Goal: Task Accomplishment & Management: Use online tool/utility

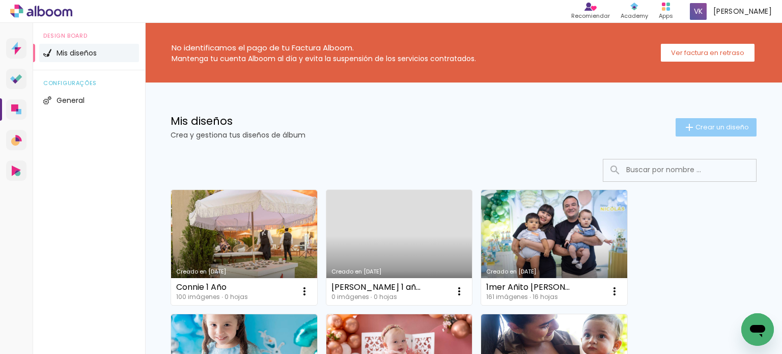
click at [709, 126] on span "Crear un diseño" at bounding box center [721, 127] width 53 height 7
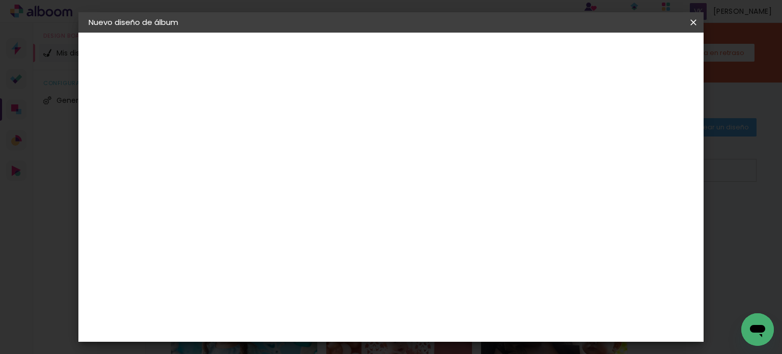
click at [255, 137] on input at bounding box center [255, 137] width 0 height 16
type input "A"
type input "Baby Isis"
type paper-input "Baby Isis"
click at [355, 59] on paper-button "Avanzar" at bounding box center [330, 53] width 49 height 17
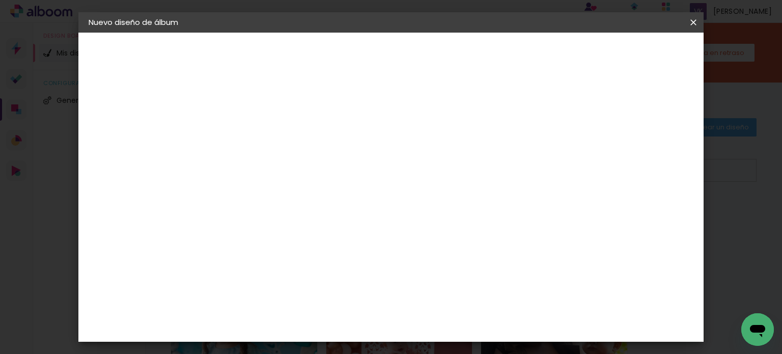
click at [0, 0] on slot "Tamaño libre" at bounding box center [0, 0] width 0 height 0
click at [0, 0] on slot "Avanzar" at bounding box center [0, 0] width 0 height 0
drag, startPoint x: 237, startPoint y: 184, endPoint x: 213, endPoint y: 180, distance: 23.8
click at [213, 180] on div "30" at bounding box center [229, 184] width 39 height 15
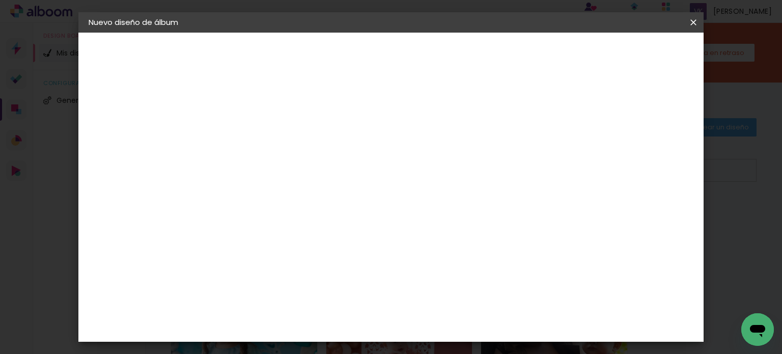
click at [232, 185] on input "30" at bounding box center [223, 184] width 26 height 15
type input "20"
type paper-input "20"
click at [454, 319] on input "60" at bounding box center [447, 324] width 26 height 15
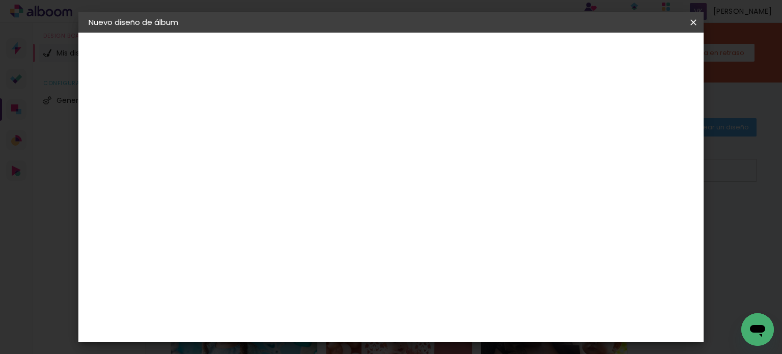
type input "40"
type paper-input "40"
click at [630, 56] on span "Empezar diseño" at bounding box center [601, 53] width 57 height 7
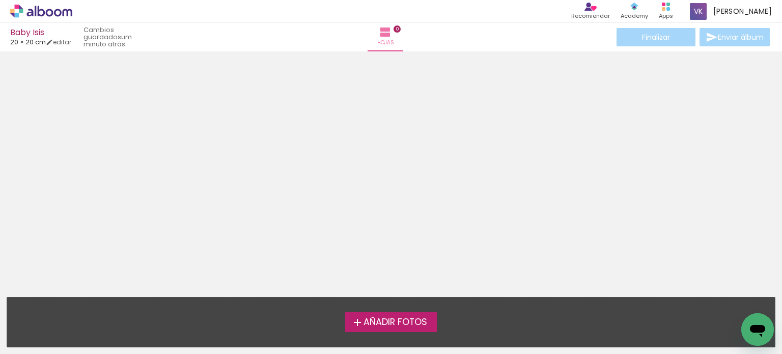
click at [424, 328] on label "Añadir Fotos" at bounding box center [391, 321] width 92 height 19
click at [0, 0] on input "file" at bounding box center [0, 0] width 0 height 0
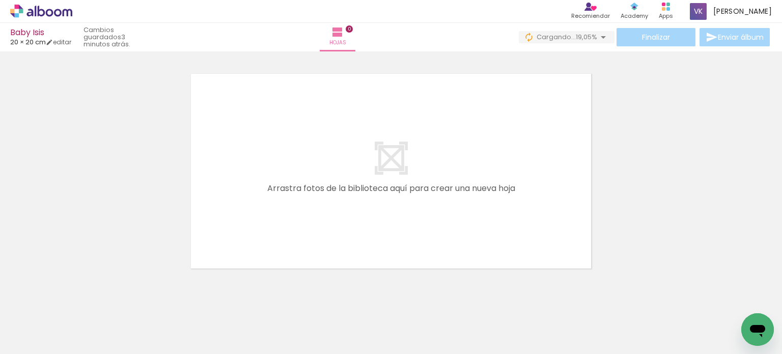
click at [88, 212] on div at bounding box center [391, 158] width 782 height 232
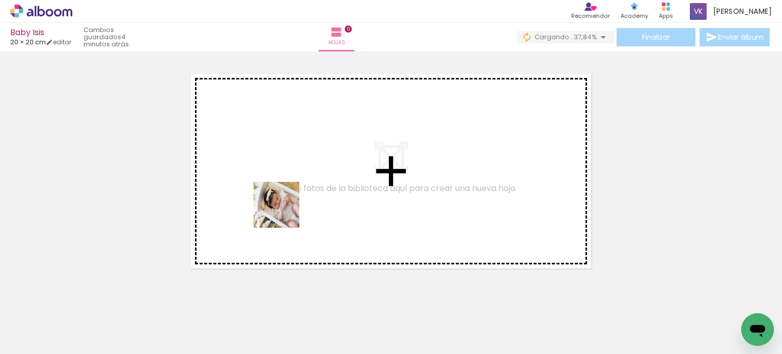
drag, startPoint x: 123, startPoint y: 327, endPoint x: 289, endPoint y: 209, distance: 204.0
click at [289, 209] on quentale-workspace at bounding box center [391, 177] width 782 height 354
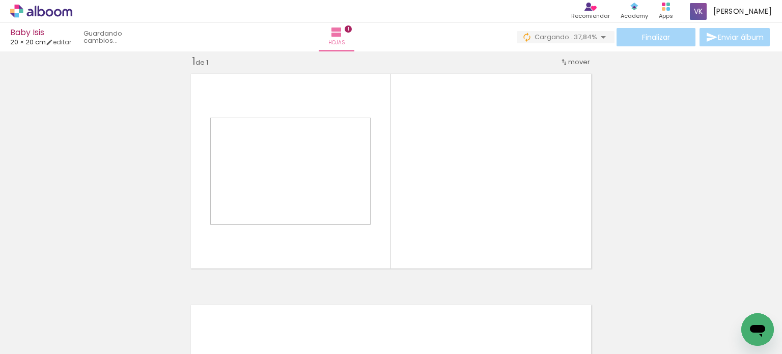
scroll to position [13, 0]
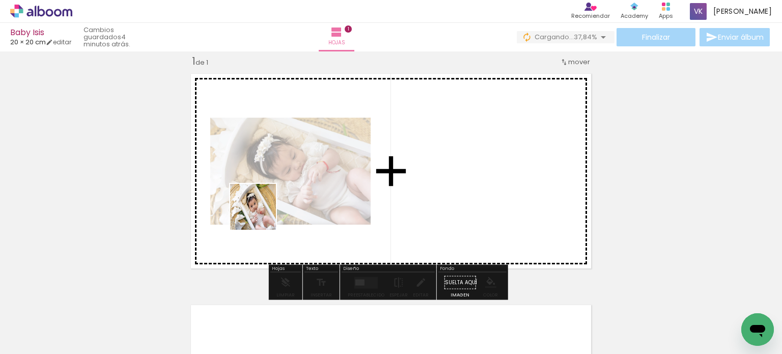
drag, startPoint x: 175, startPoint y: 332, endPoint x: 261, endPoint y: 214, distance: 145.8
click at [261, 214] on quentale-workspace at bounding box center [391, 177] width 782 height 354
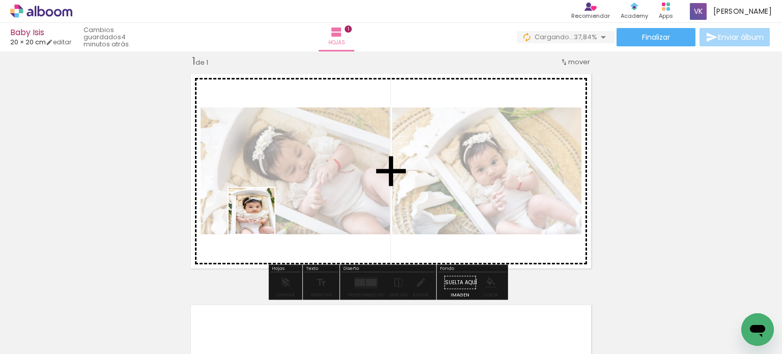
drag, startPoint x: 220, startPoint y: 324, endPoint x: 270, endPoint y: 191, distance: 142.4
click at [270, 191] on quentale-workspace at bounding box center [391, 177] width 782 height 354
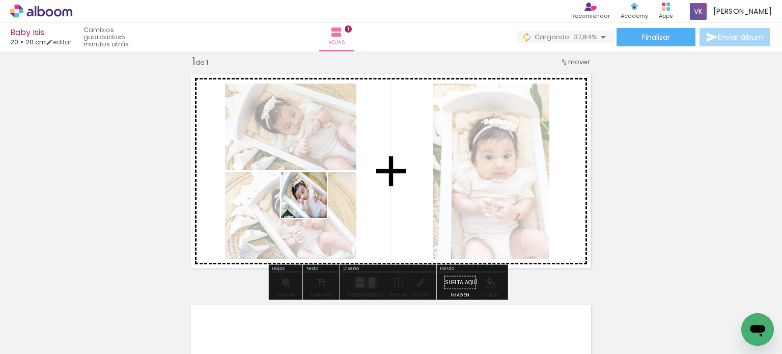
drag, startPoint x: 286, startPoint y: 321, endPoint x: 314, endPoint y: 193, distance: 130.4
click at [314, 193] on quentale-workspace at bounding box center [391, 177] width 782 height 354
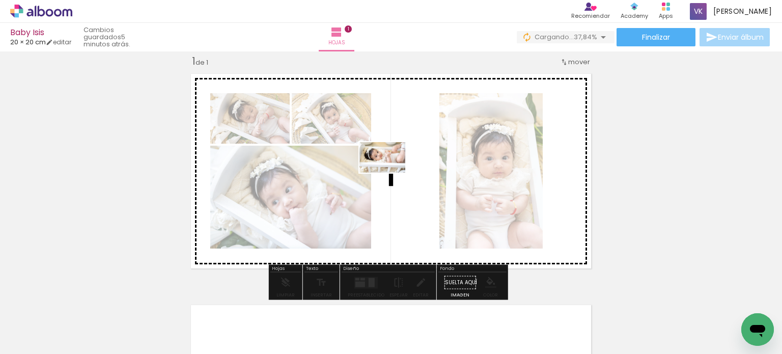
drag, startPoint x: 330, startPoint y: 321, endPoint x: 390, endPoint y: 173, distance: 160.3
click at [390, 173] on quentale-workspace at bounding box center [391, 177] width 782 height 354
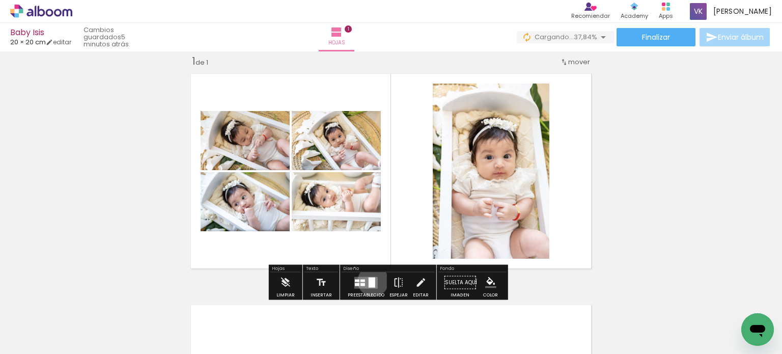
click at [371, 280] on div at bounding box center [372, 282] width 7 height 10
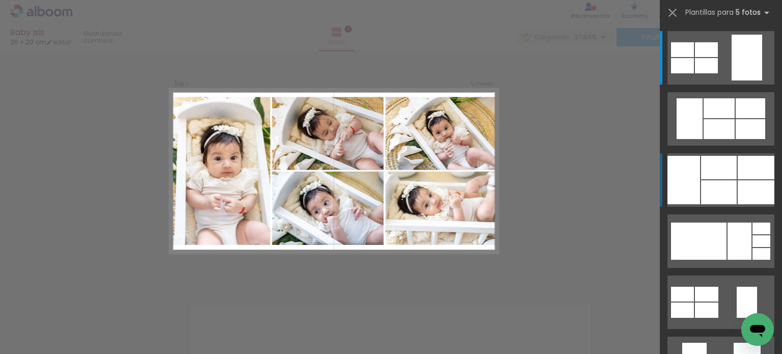
click at [738, 190] on div at bounding box center [756, 192] width 37 height 24
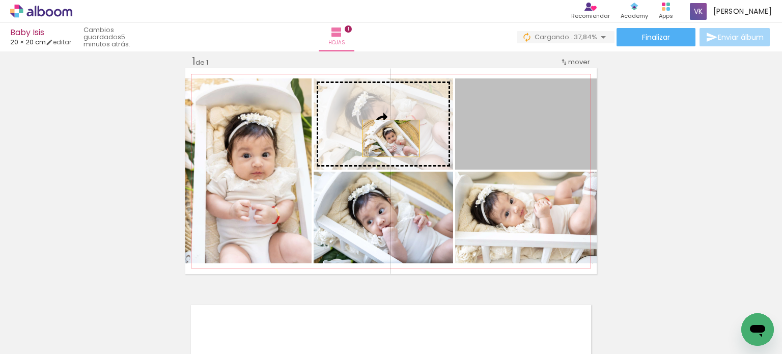
drag, startPoint x: 528, startPoint y: 136, endPoint x: 387, endPoint y: 138, distance: 141.5
click at [0, 0] on slot at bounding box center [0, 0] width 0 height 0
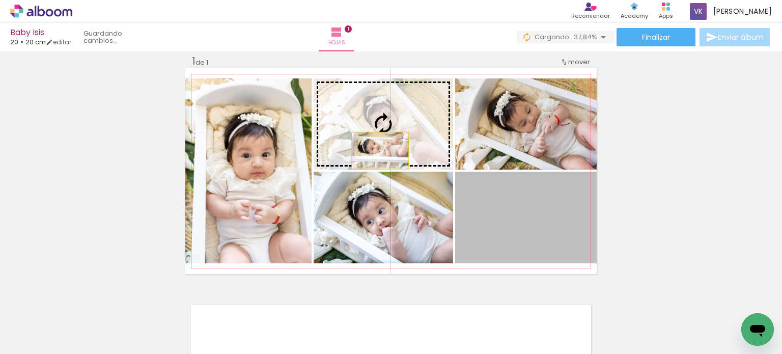
drag, startPoint x: 502, startPoint y: 221, endPoint x: 376, endPoint y: 150, distance: 144.5
click at [0, 0] on slot at bounding box center [0, 0] width 0 height 0
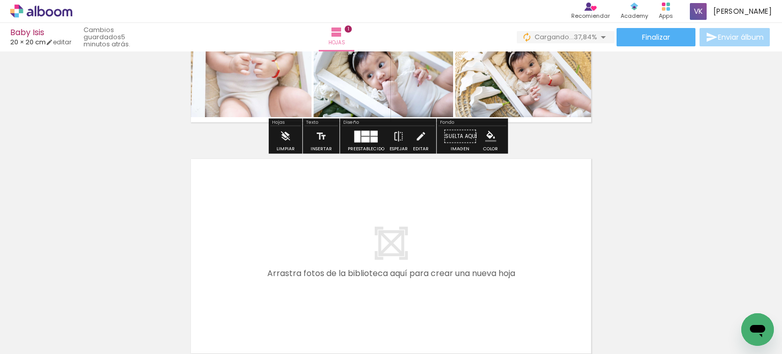
scroll to position [165, 0]
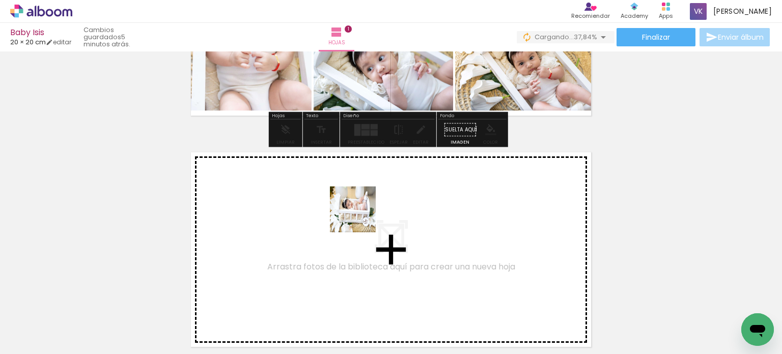
drag, startPoint x: 367, startPoint y: 236, endPoint x: 360, endPoint y: 217, distance: 19.8
click at [360, 217] on quentale-workspace at bounding box center [391, 177] width 782 height 354
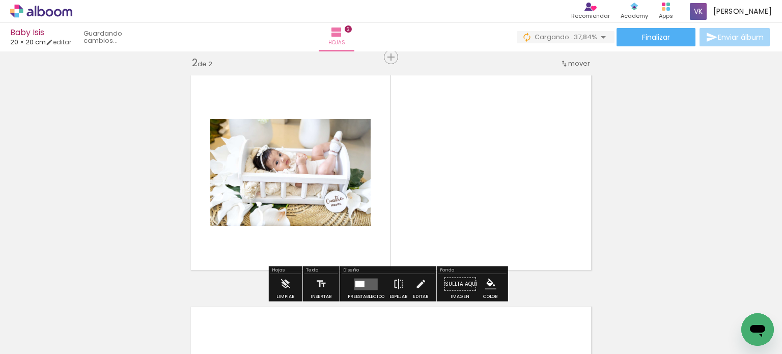
scroll to position [244, 0]
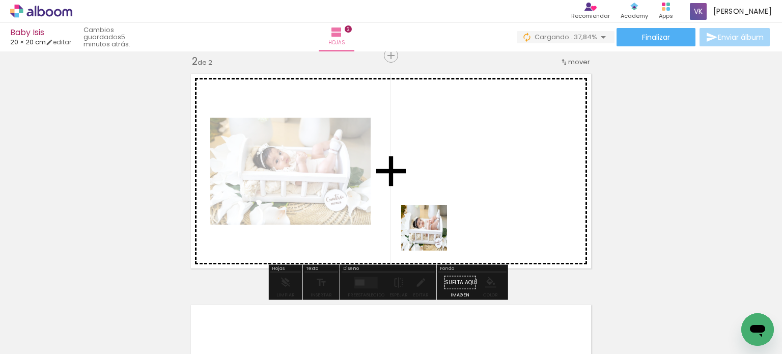
drag, startPoint x: 467, startPoint y: 328, endPoint x: 432, endPoint y: 234, distance: 101.0
click at [432, 234] on quentale-workspace at bounding box center [391, 177] width 782 height 354
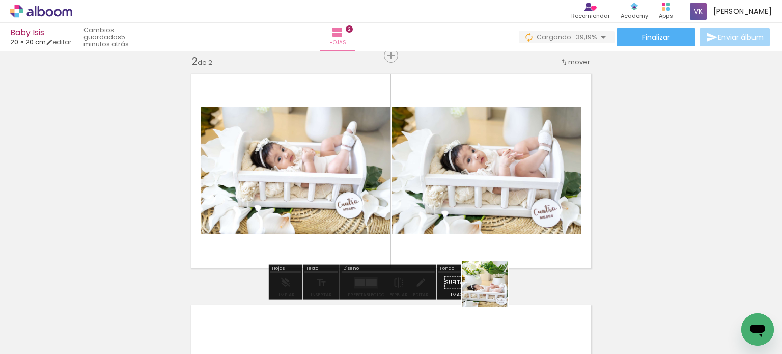
drag, startPoint x: 500, startPoint y: 318, endPoint x: 464, endPoint y: 215, distance: 108.3
click at [451, 185] on quentale-workspace at bounding box center [391, 177] width 782 height 354
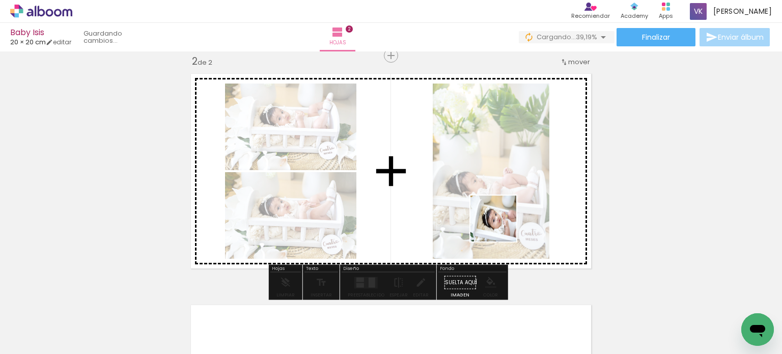
drag, startPoint x: 552, startPoint y: 330, endPoint x: 533, endPoint y: 250, distance: 82.6
click at [501, 217] on quentale-workspace at bounding box center [391, 177] width 782 height 354
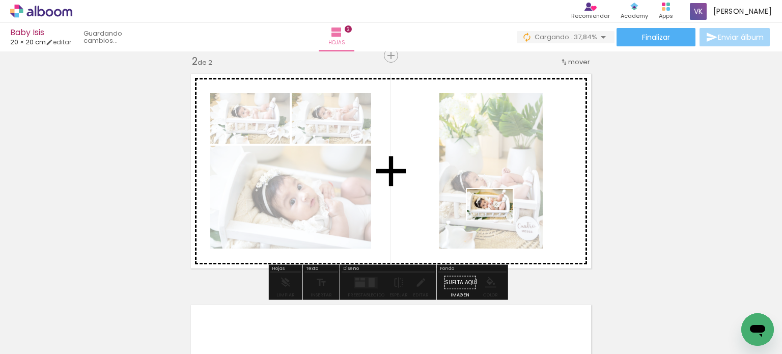
drag, startPoint x: 621, startPoint y: 333, endPoint x: 497, endPoint y: 219, distance: 167.9
click at [497, 219] on quentale-workspace at bounding box center [391, 177] width 782 height 354
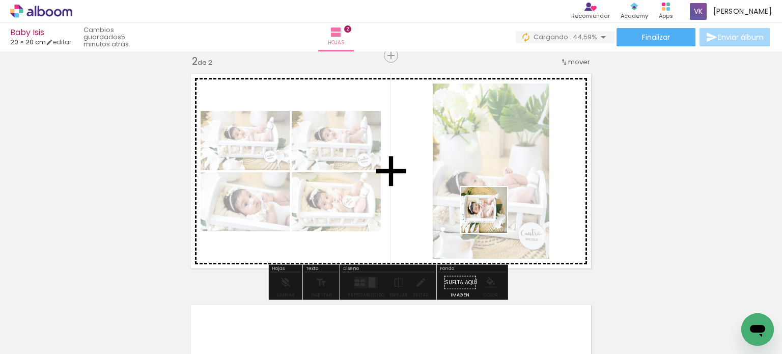
drag, startPoint x: 688, startPoint y: 330, endPoint x: 488, endPoint y: 215, distance: 230.8
click at [488, 215] on quentale-workspace at bounding box center [391, 177] width 782 height 354
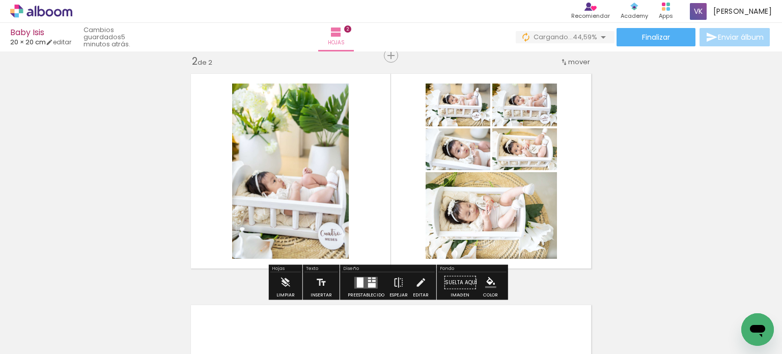
click at [372, 281] on div at bounding box center [374, 280] width 4 height 2
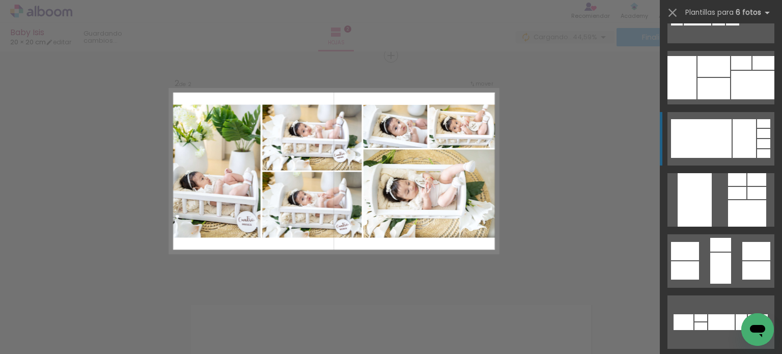
scroll to position [611, 0]
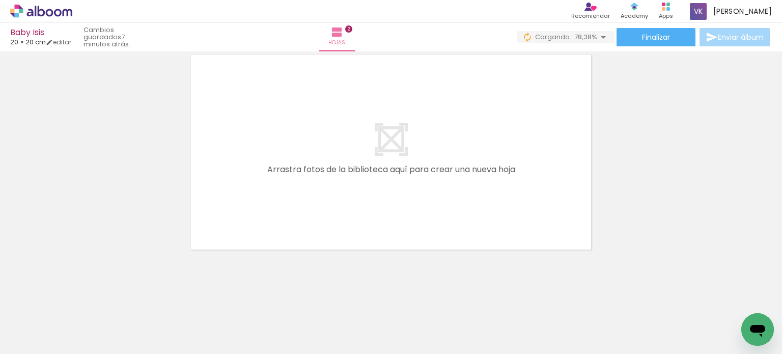
scroll to position [0, 327]
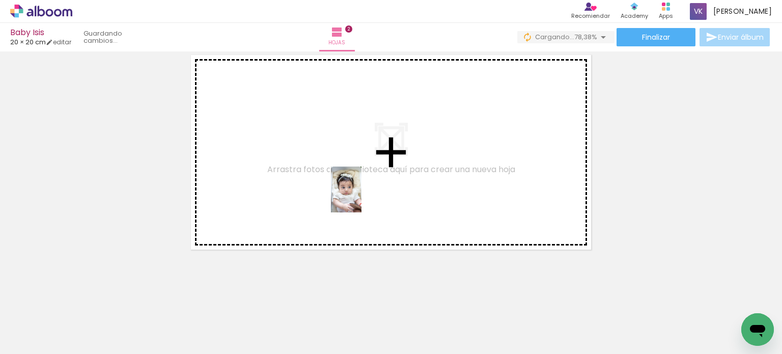
drag, startPoint x: 405, startPoint y: 331, endPoint x: 361, endPoint y: 197, distance: 140.7
click at [361, 197] on quentale-workspace at bounding box center [391, 177] width 782 height 354
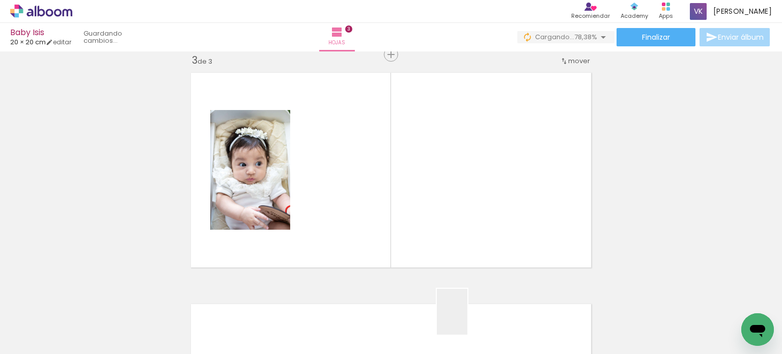
scroll to position [475, 0]
drag, startPoint x: 466, startPoint y: 322, endPoint x: 458, endPoint y: 204, distance: 118.4
click at [452, 194] on quentale-workspace at bounding box center [391, 177] width 782 height 354
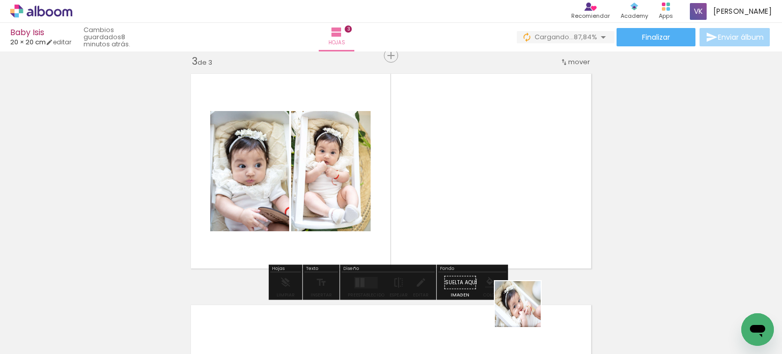
drag, startPoint x: 525, startPoint y: 319, endPoint x: 504, endPoint y: 207, distance: 113.5
click at [504, 207] on quentale-workspace at bounding box center [391, 177] width 782 height 354
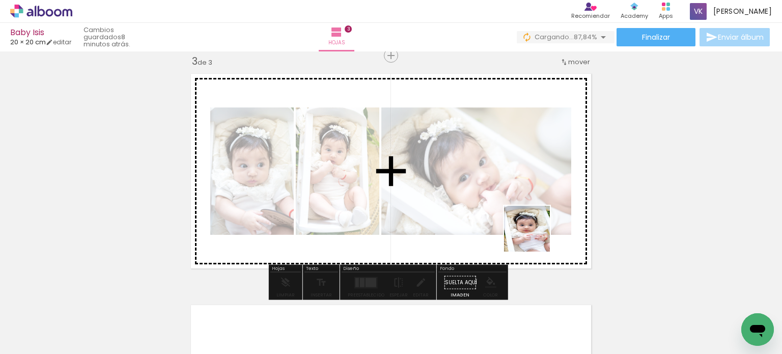
drag, startPoint x: 588, startPoint y: 340, endPoint x: 528, endPoint y: 218, distance: 135.9
click at [528, 218] on quentale-workspace at bounding box center [391, 177] width 782 height 354
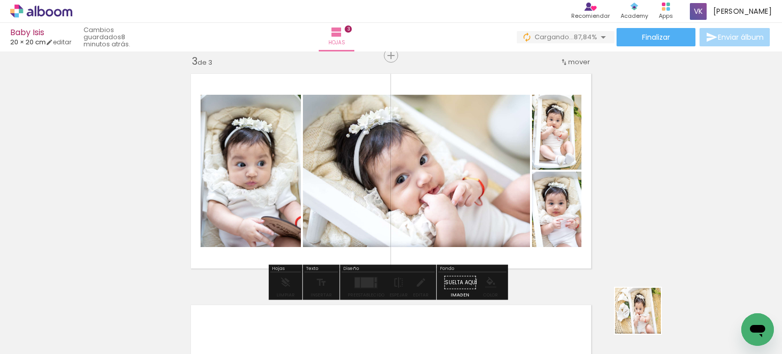
drag, startPoint x: 650, startPoint y: 326, endPoint x: 545, endPoint y: 220, distance: 148.7
click at [533, 205] on quentale-workspace at bounding box center [391, 177] width 782 height 354
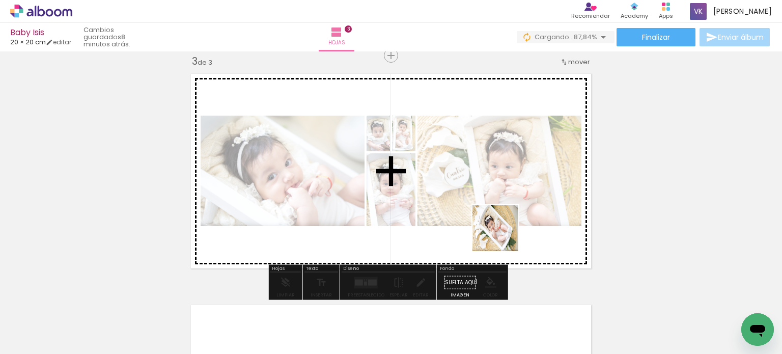
drag, startPoint x: 696, startPoint y: 323, endPoint x: 503, endPoint y: 236, distance: 211.9
click at [503, 236] on quentale-workspace at bounding box center [391, 177] width 782 height 354
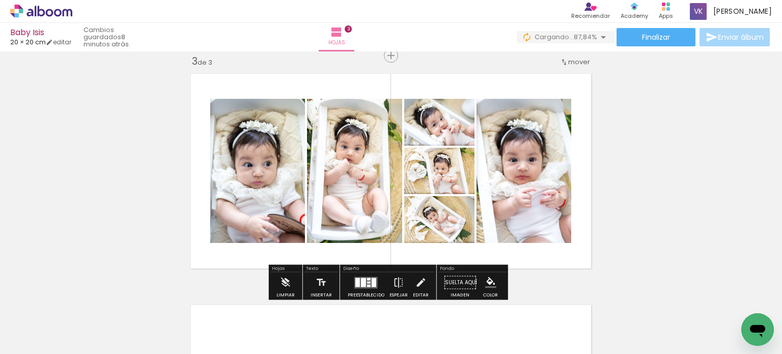
click at [367, 285] on div at bounding box center [369, 285] width 4 height 3
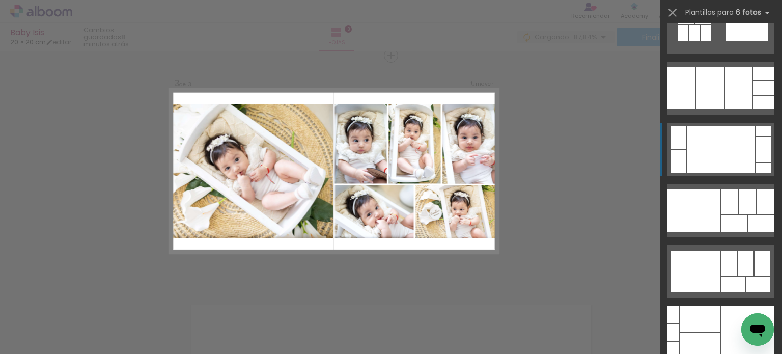
scroll to position [2342, 0]
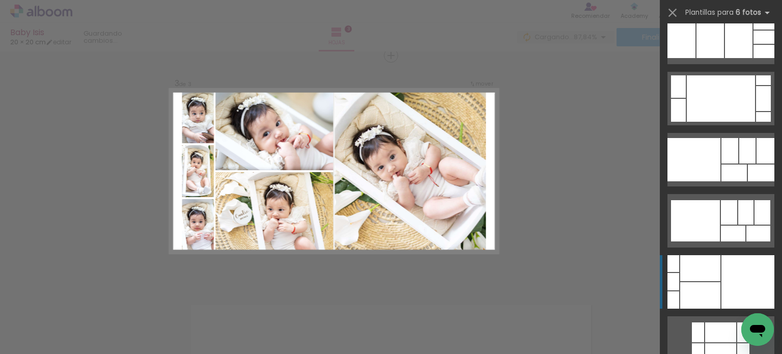
click at [753, 44] on div at bounding box center [763, 37] width 21 height 13
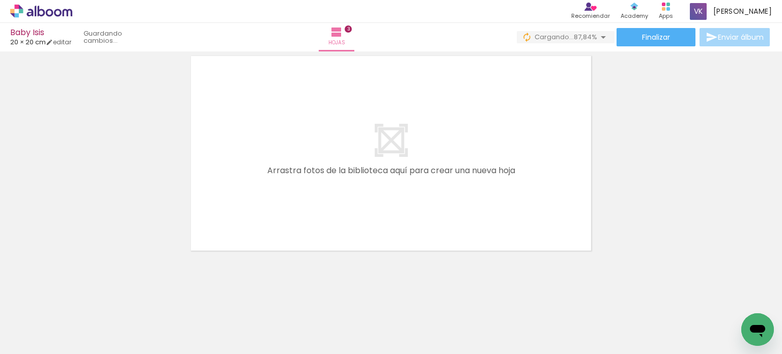
scroll to position [725, 0]
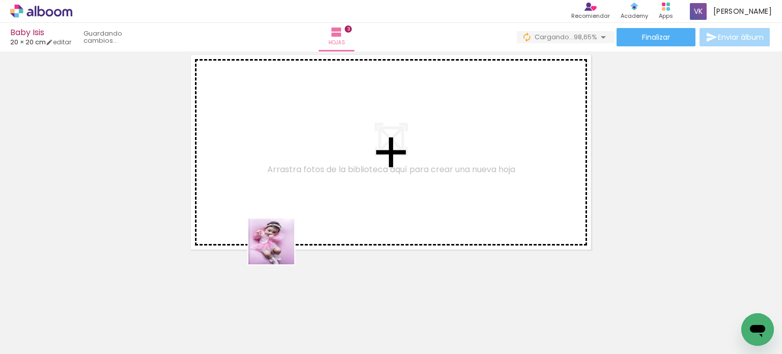
drag, startPoint x: 281, startPoint y: 316, endPoint x: 272, endPoint y: 210, distance: 106.2
click at [272, 210] on quentale-workspace at bounding box center [391, 177] width 782 height 354
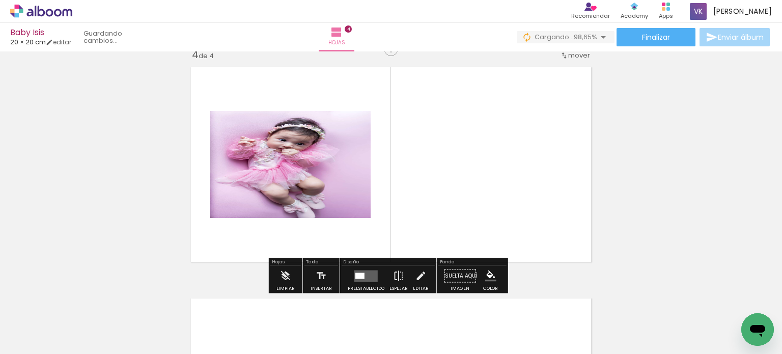
scroll to position [706, 0]
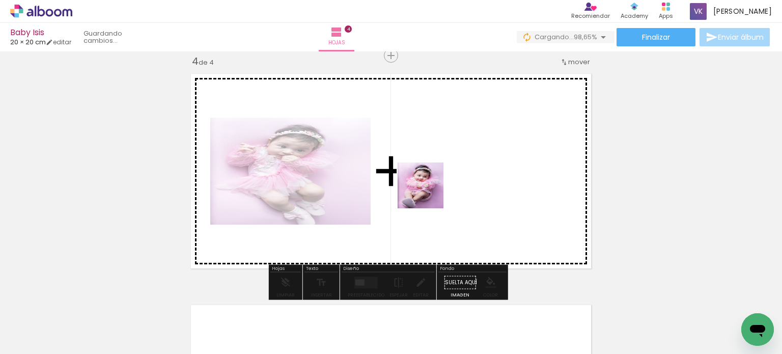
drag, startPoint x: 356, startPoint y: 319, endPoint x: 428, endPoint y: 193, distance: 145.0
click at [428, 193] on quentale-workspace at bounding box center [391, 177] width 782 height 354
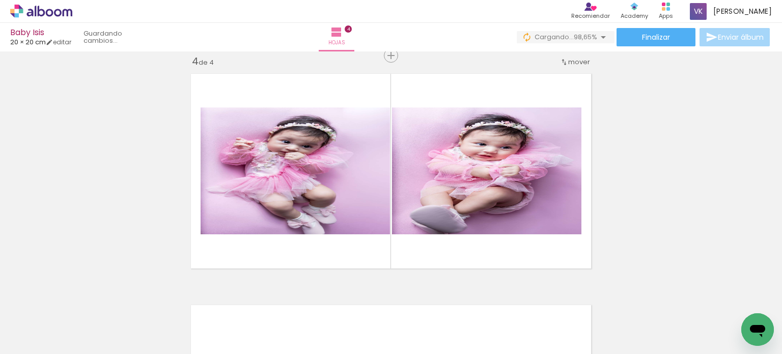
drag, startPoint x: 378, startPoint y: 301, endPoint x: 330, endPoint y: 301, distance: 47.8
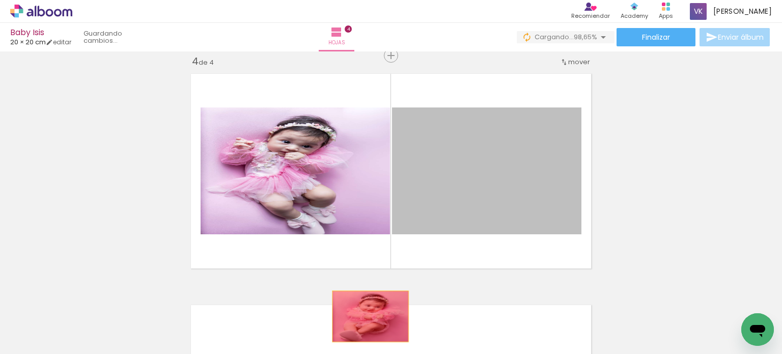
drag, startPoint x: 510, startPoint y: 177, endPoint x: 355, endPoint y: 320, distance: 211.1
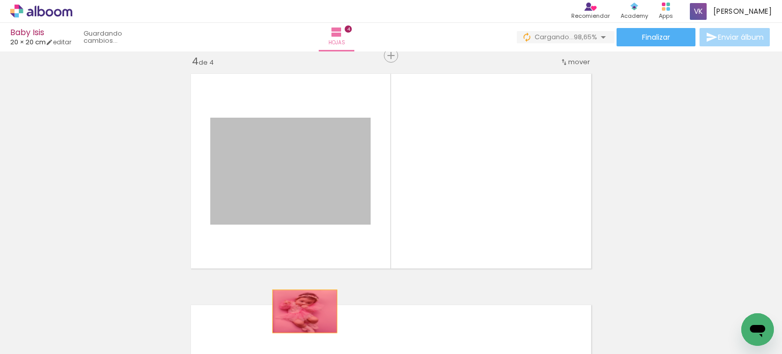
drag, startPoint x: 313, startPoint y: 164, endPoint x: 301, endPoint y: 317, distance: 152.7
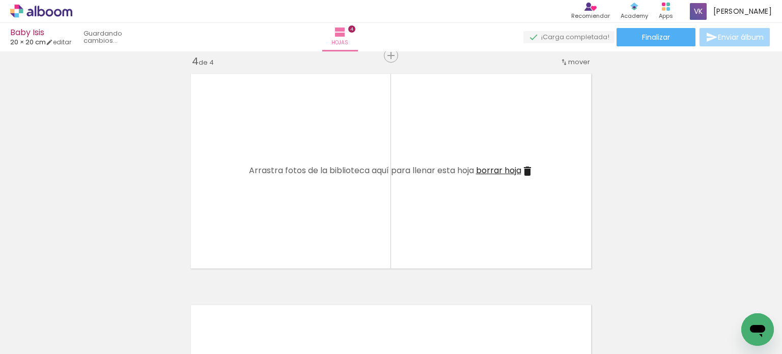
scroll to position [0, 0]
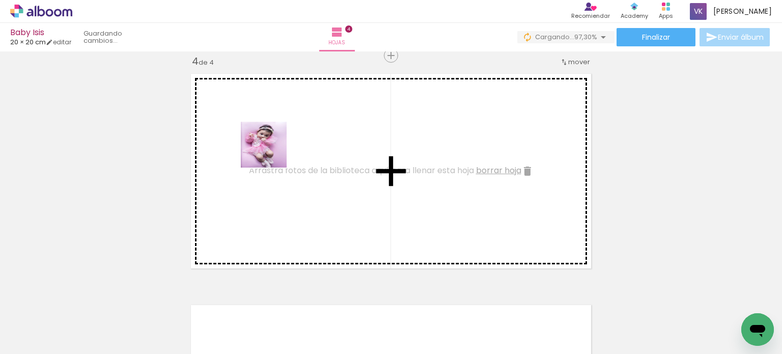
drag, startPoint x: 279, startPoint y: 318, endPoint x: 271, endPoint y: 150, distance: 168.7
click at [271, 150] on quentale-workspace at bounding box center [391, 177] width 782 height 354
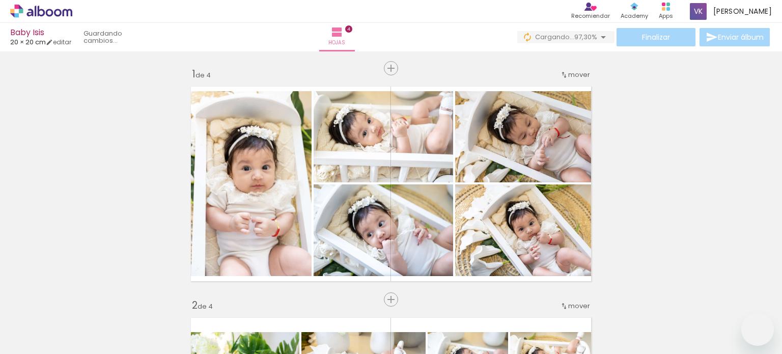
click at [474, 205] on quentale-workspace at bounding box center [391, 177] width 782 height 354
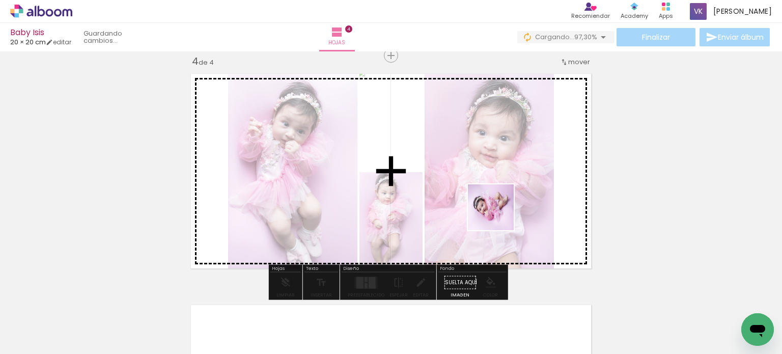
drag, startPoint x: 514, startPoint y: 328, endPoint x: 495, endPoint y: 199, distance: 130.7
click at [495, 199] on quentale-workspace at bounding box center [391, 177] width 782 height 354
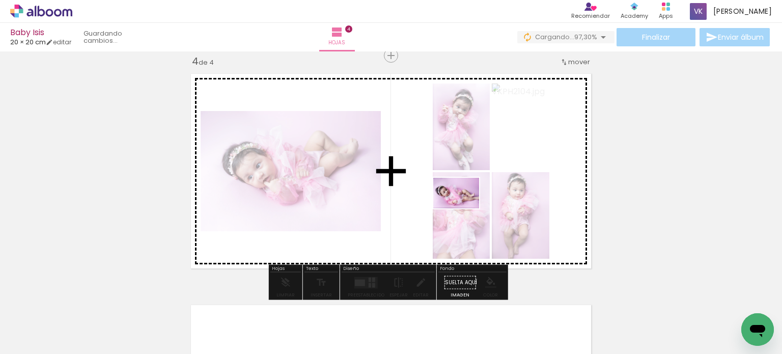
drag, startPoint x: 564, startPoint y: 322, endPoint x: 464, endPoint y: 208, distance: 151.5
click at [464, 208] on quentale-workspace at bounding box center [391, 177] width 782 height 354
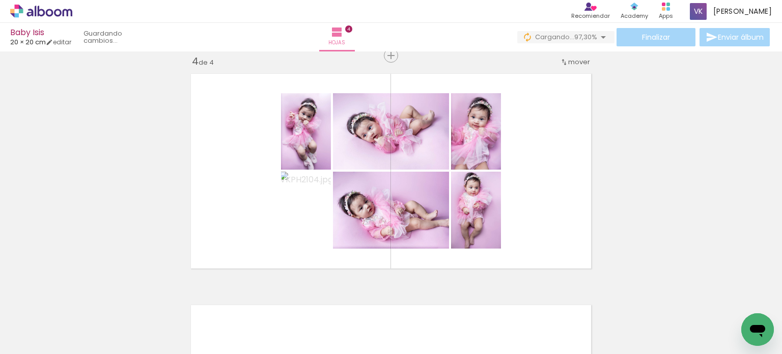
scroll to position [0, 1301]
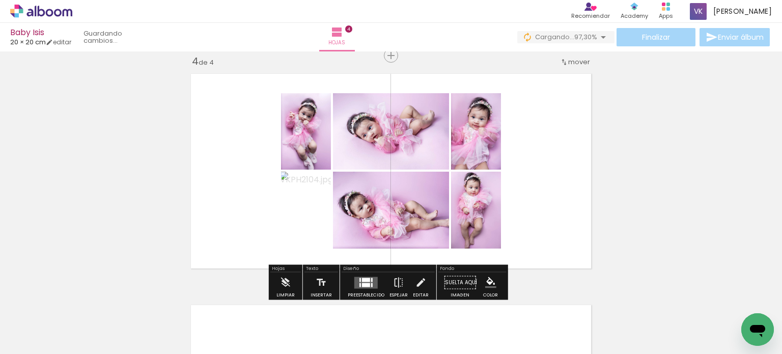
click at [371, 280] on div at bounding box center [372, 279] width 2 height 4
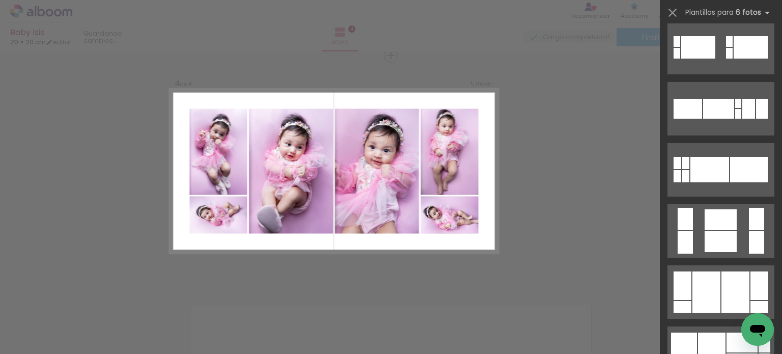
scroll to position [2087, 0]
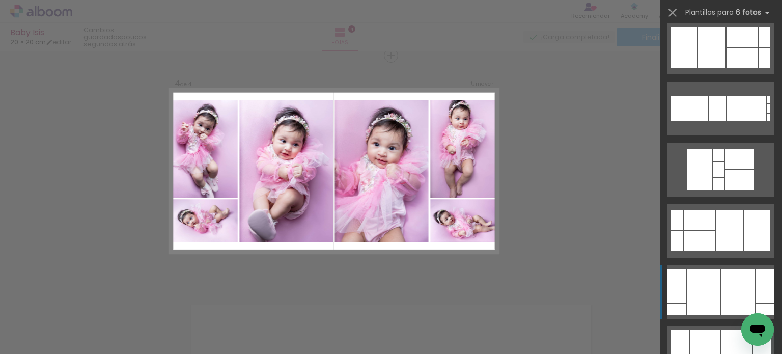
click at [715, 251] on div at bounding box center [699, 241] width 31 height 20
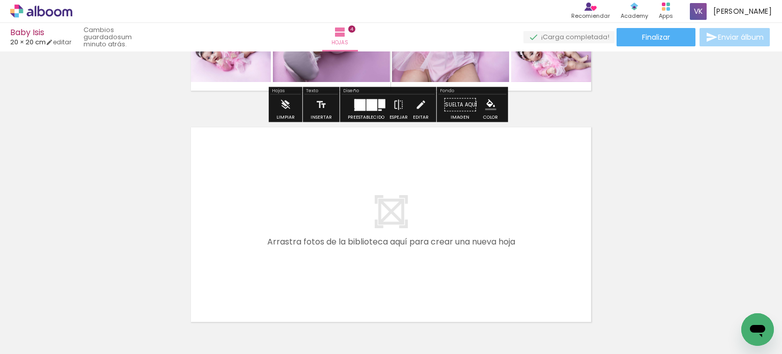
scroll to position [956, 0]
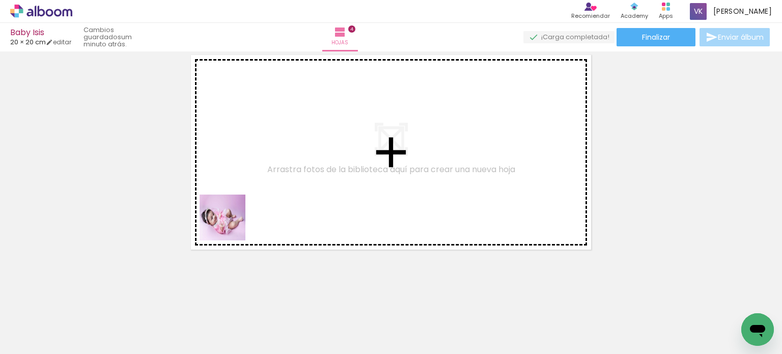
drag, startPoint x: 121, startPoint y: 310, endPoint x: 264, endPoint y: 195, distance: 183.6
click at [264, 195] on quentale-workspace at bounding box center [391, 177] width 782 height 354
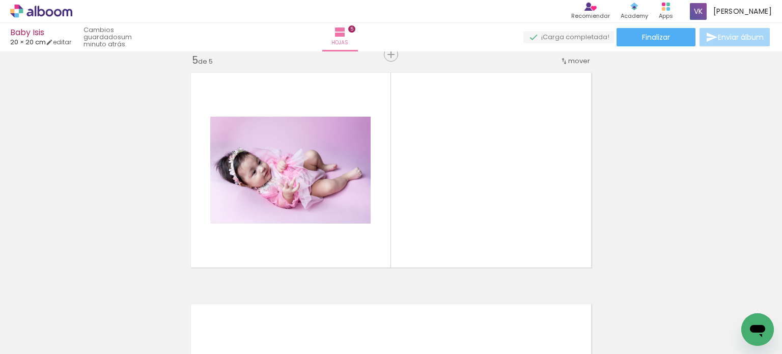
scroll to position [937, 0]
drag, startPoint x: 217, startPoint y: 285, endPoint x: 296, endPoint y: 218, distance: 102.9
click at [296, 218] on quentale-workspace at bounding box center [391, 177] width 782 height 354
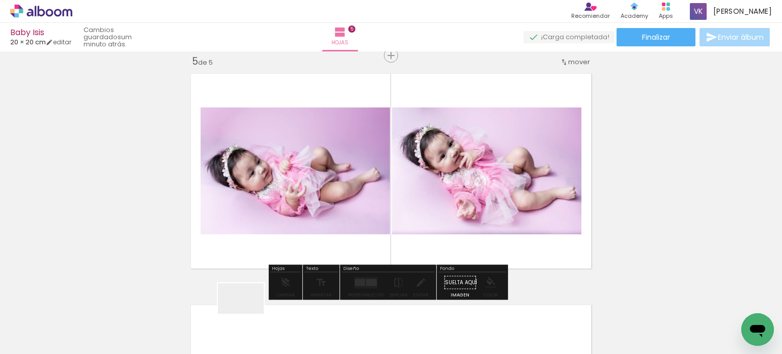
drag, startPoint x: 246, startPoint y: 320, endPoint x: 322, endPoint y: 240, distance: 110.5
click at [314, 189] on quentale-workspace at bounding box center [391, 177] width 782 height 354
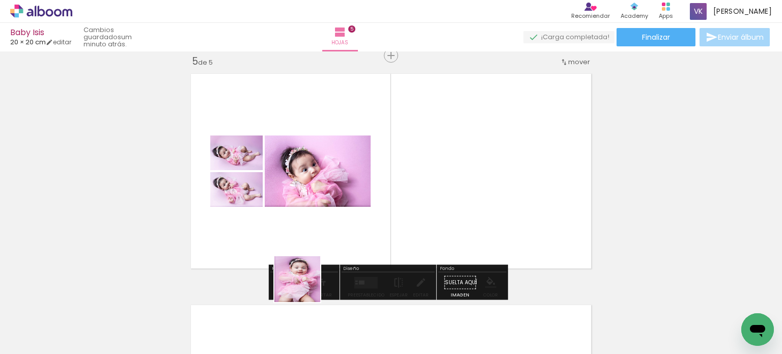
drag, startPoint x: 305, startPoint y: 287, endPoint x: 334, endPoint y: 233, distance: 61.1
click at [317, 195] on quentale-workspace at bounding box center [391, 177] width 782 height 354
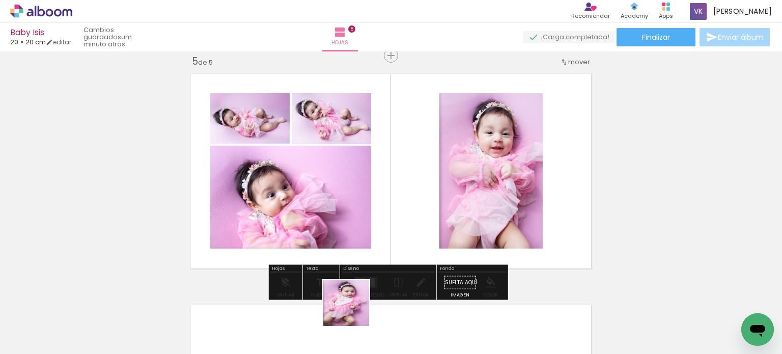
drag, startPoint x: 354, startPoint y: 324, endPoint x: 361, endPoint y: 221, distance: 103.1
click at [354, 174] on quentale-workspace at bounding box center [391, 177] width 782 height 354
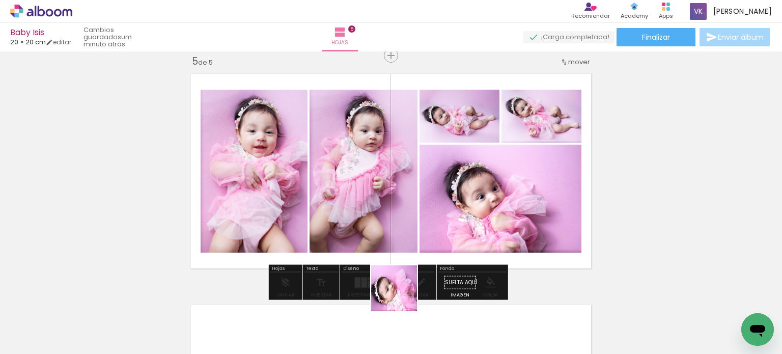
drag, startPoint x: 405, startPoint y: 329, endPoint x: 379, endPoint y: 180, distance: 152.0
click at [379, 180] on quentale-workspace at bounding box center [391, 177] width 782 height 354
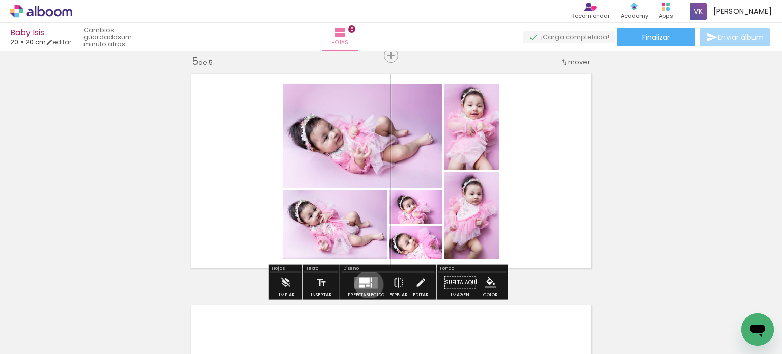
click at [367, 284] on div at bounding box center [368, 285] width 4 height 2
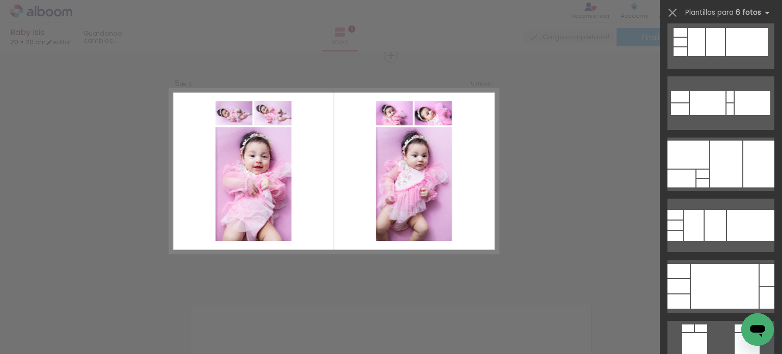
scroll to position [2036, 0]
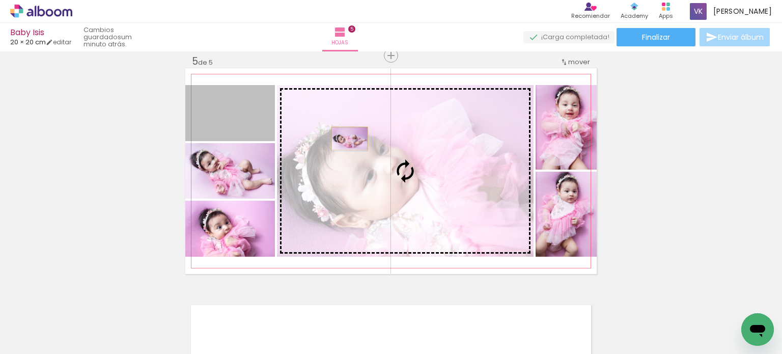
drag, startPoint x: 244, startPoint y: 118, endPoint x: 346, endPoint y: 138, distance: 103.8
click at [0, 0] on slot at bounding box center [0, 0] width 0 height 0
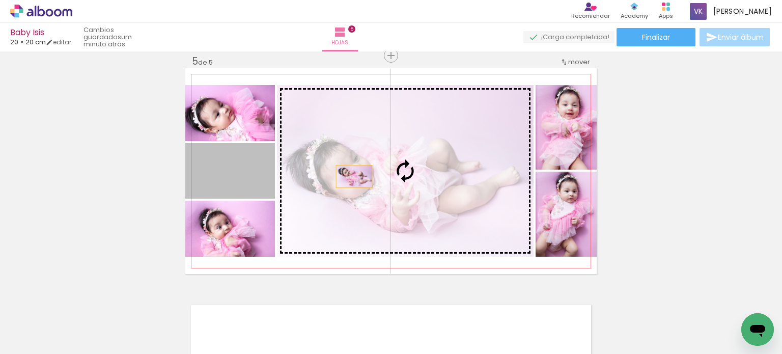
drag, startPoint x: 232, startPoint y: 181, endPoint x: 350, endPoint y: 176, distance: 118.2
click at [0, 0] on slot at bounding box center [0, 0] width 0 height 0
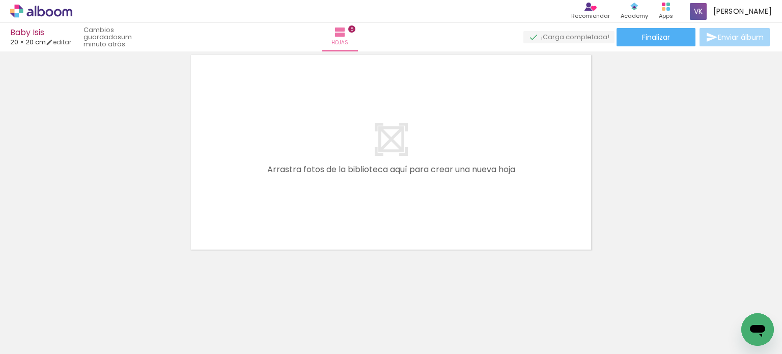
drag, startPoint x: 467, startPoint y: 327, endPoint x: 456, endPoint y: 217, distance: 111.0
click at [438, 191] on quentale-workspace at bounding box center [391, 177] width 782 height 354
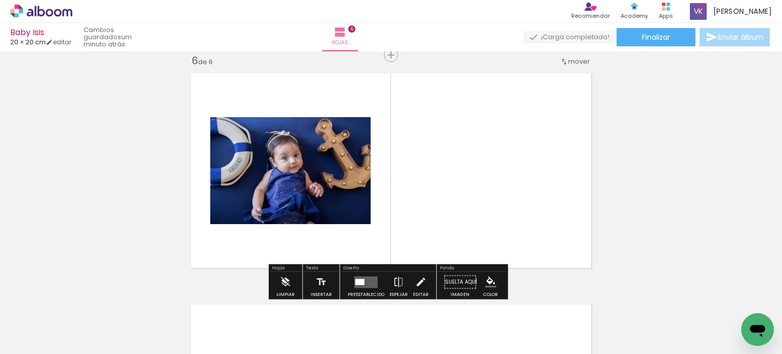
scroll to position [1168, 0]
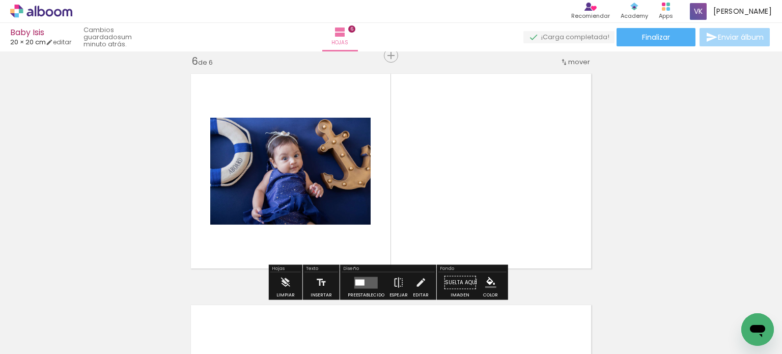
drag, startPoint x: 526, startPoint y: 316, endPoint x: 490, endPoint y: 191, distance: 129.4
click at [490, 191] on quentale-workspace at bounding box center [391, 177] width 782 height 354
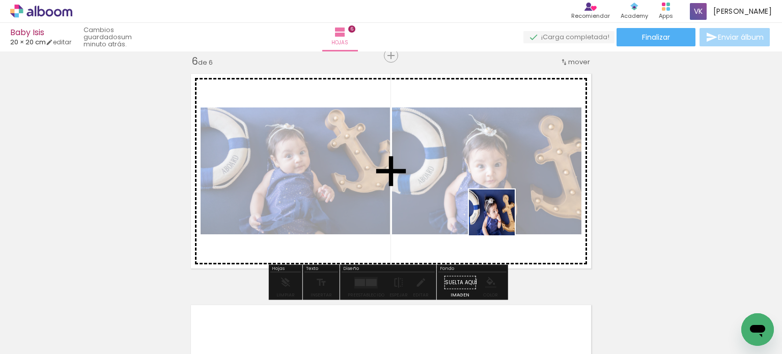
drag, startPoint x: 575, startPoint y: 321, endPoint x: 497, endPoint y: 216, distance: 130.2
click at [497, 216] on quentale-workspace at bounding box center [391, 177] width 782 height 354
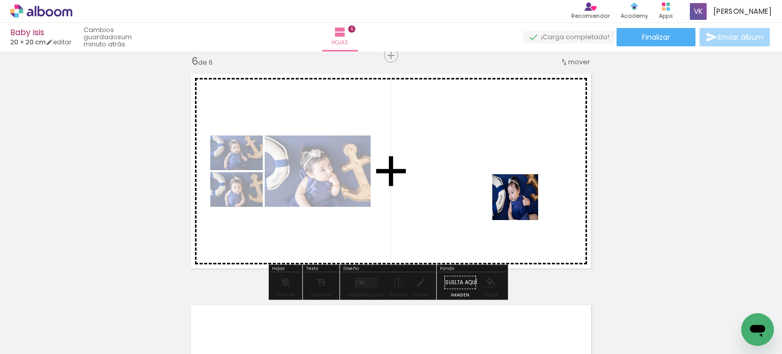
drag, startPoint x: 621, startPoint y: 309, endPoint x: 517, endPoint y: 196, distance: 153.1
click at [517, 196] on quentale-workspace at bounding box center [391, 177] width 782 height 354
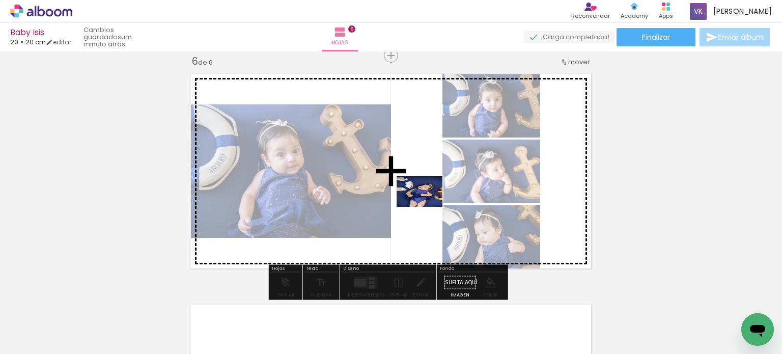
drag, startPoint x: 674, startPoint y: 321, endPoint x: 427, endPoint y: 207, distance: 272.2
click at [427, 207] on quentale-workspace at bounding box center [391, 177] width 782 height 354
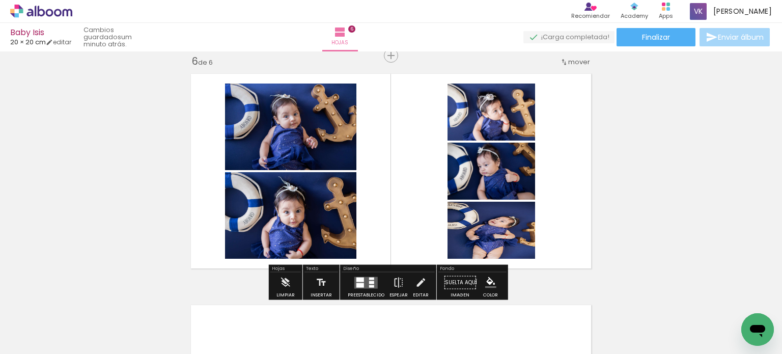
scroll to position [0, 1593]
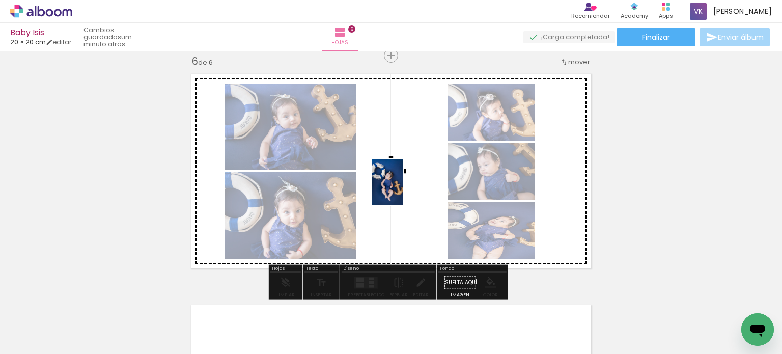
drag, startPoint x: 456, startPoint y: 325, endPoint x: 403, endPoint y: 190, distance: 145.4
click at [403, 190] on quentale-workspace at bounding box center [391, 177] width 782 height 354
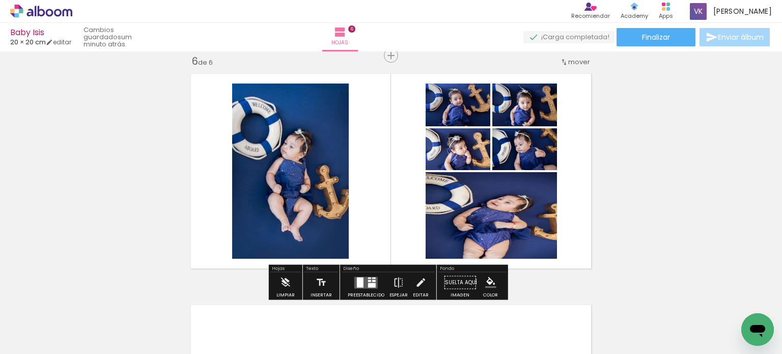
click at [364, 279] on quentale-layouter at bounding box center [365, 282] width 23 height 12
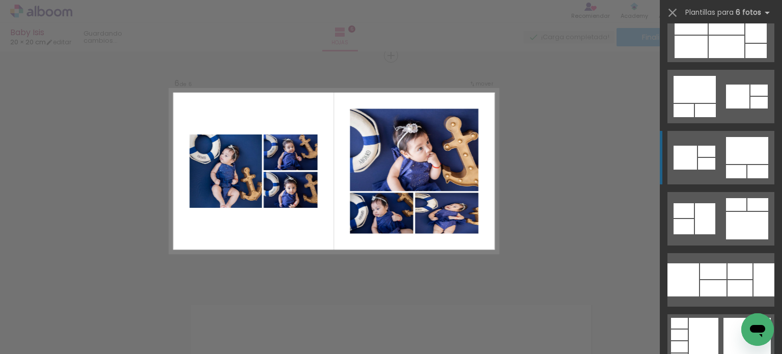
scroll to position [3970, 0]
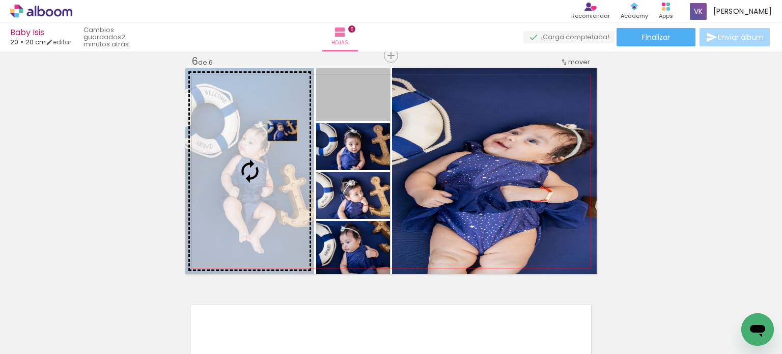
drag, startPoint x: 372, startPoint y: 106, endPoint x: 248, endPoint y: 150, distance: 131.2
click at [0, 0] on slot at bounding box center [0, 0] width 0 height 0
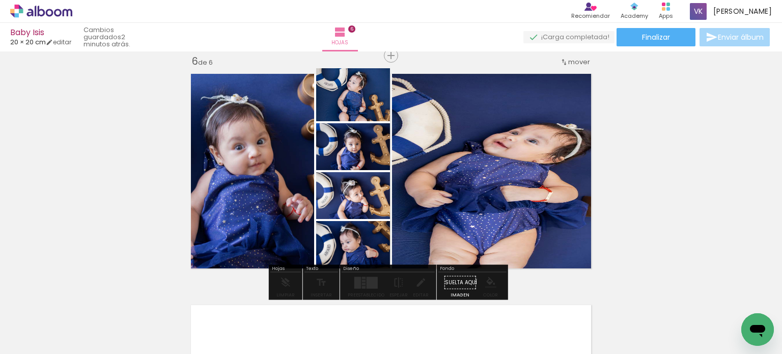
drag, startPoint x: 353, startPoint y: 101, endPoint x: 379, endPoint y: 105, distance: 25.7
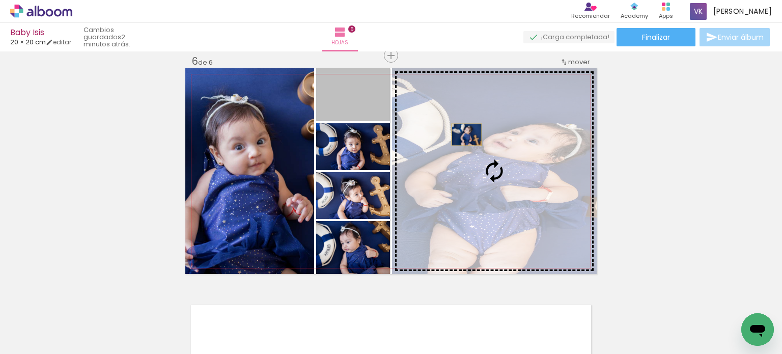
drag, startPoint x: 377, startPoint y: 104, endPoint x: 463, endPoint y: 134, distance: 91.3
click at [0, 0] on slot at bounding box center [0, 0] width 0 height 0
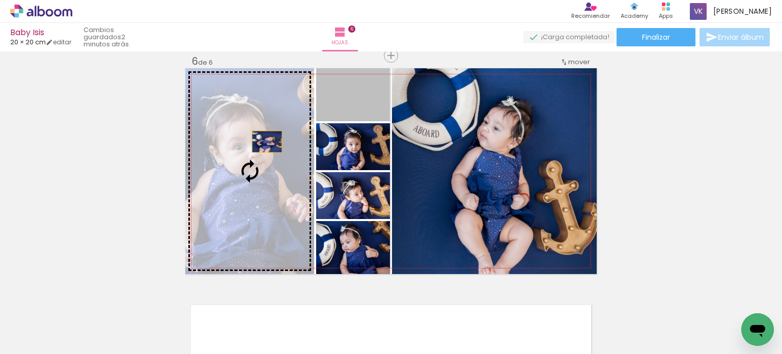
drag, startPoint x: 377, startPoint y: 102, endPoint x: 212, endPoint y: 160, distance: 174.5
click at [0, 0] on slot at bounding box center [0, 0] width 0 height 0
